Goal: Task Accomplishment & Management: Use online tool/utility

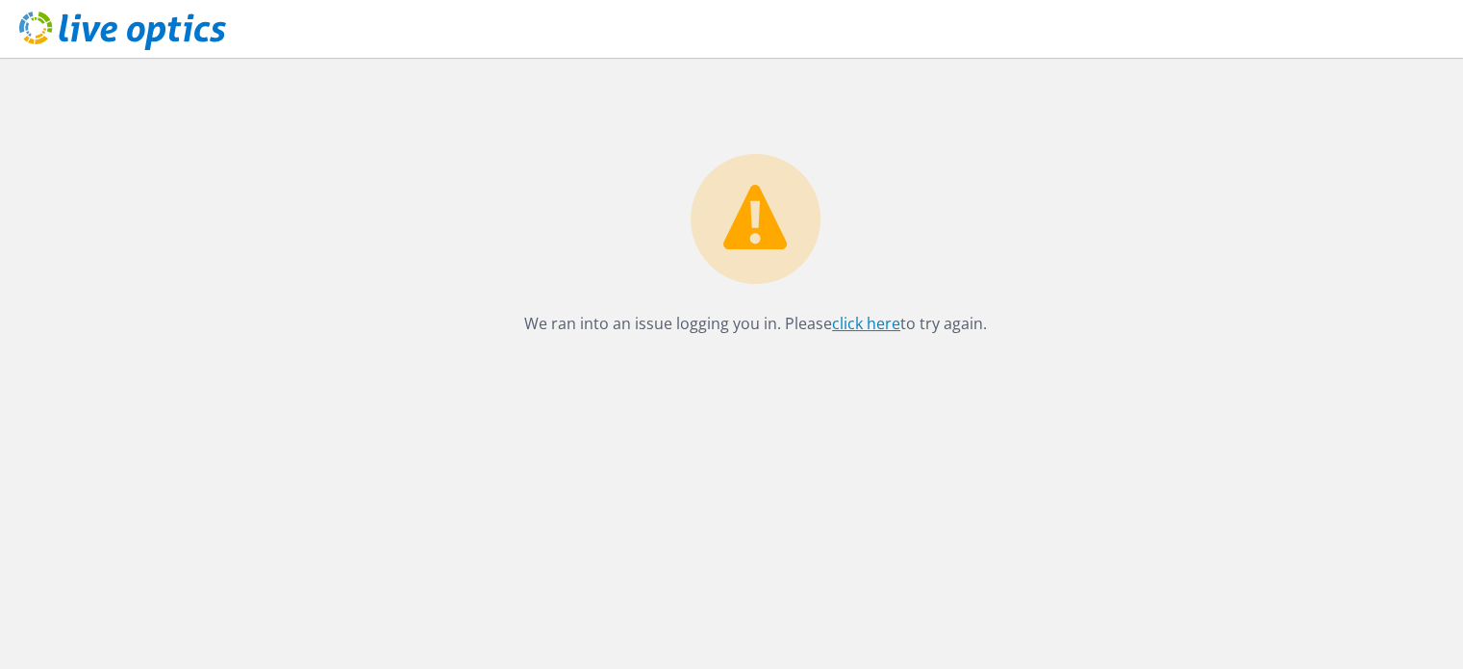
click at [866, 326] on link "click here" at bounding box center [866, 323] width 68 height 21
click at [800, 492] on div "We ran into an issue logging you in. Please click here to try again." at bounding box center [755, 363] width 1415 height 611
